Goal: Task Accomplishment & Management: Use online tool/utility

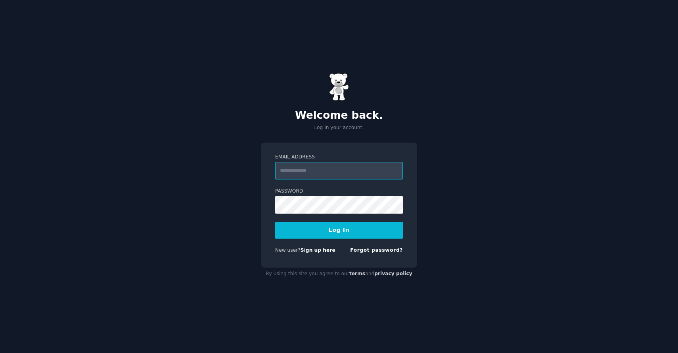
type input "**********"
click at [335, 234] on button "Log In" at bounding box center [339, 230] width 128 height 17
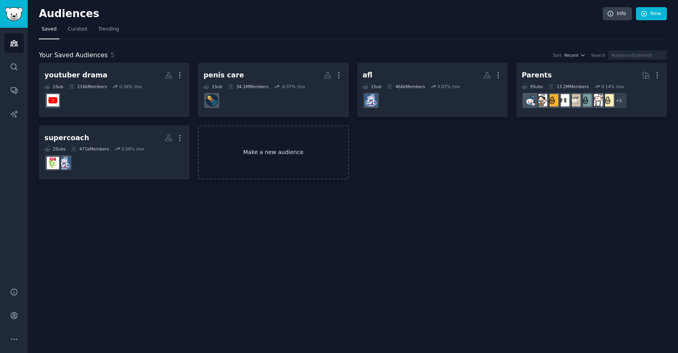
click at [270, 148] on link "Make a new audience" at bounding box center [273, 152] width 151 height 54
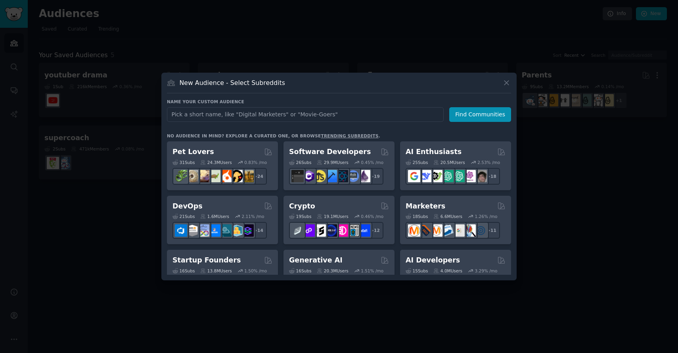
click at [329, 116] on input "text" at bounding box center [305, 114] width 277 height 15
type input "Christmas decorations"
click at [472, 114] on button "Find Communities" at bounding box center [480, 114] width 62 height 15
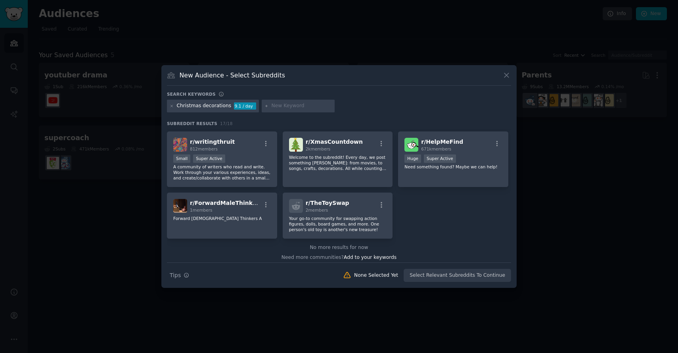
scroll to position [236, 0]
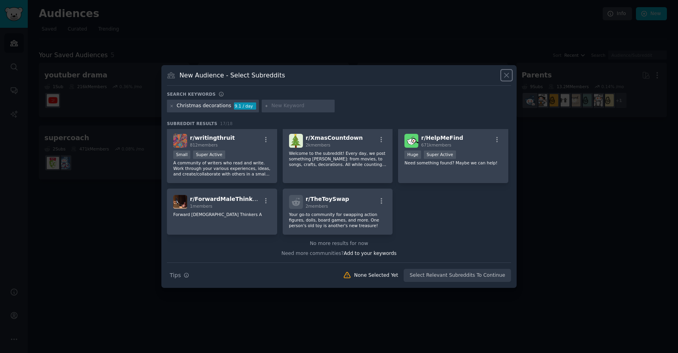
click at [507, 75] on icon at bounding box center [506, 75] width 4 height 4
